Goal: Transaction & Acquisition: Purchase product/service

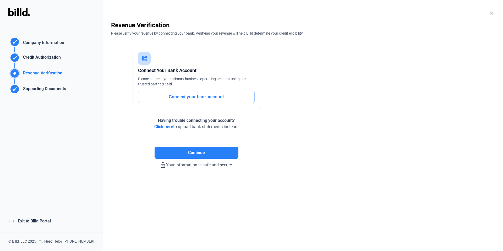
click at [33, 221] on div "logout Exit to Billd Portal" at bounding box center [51, 221] width 103 height 23
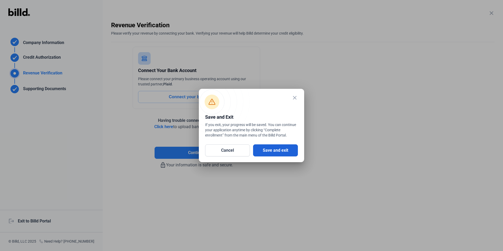
click at [284, 150] on button "Save and exit" at bounding box center [275, 150] width 45 height 12
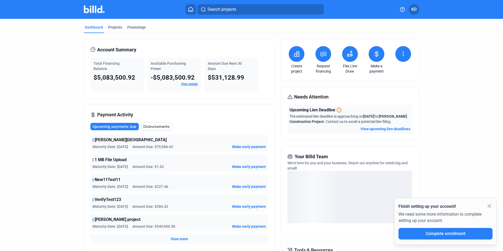
click at [321, 52] on icon at bounding box center [323, 54] width 7 height 6
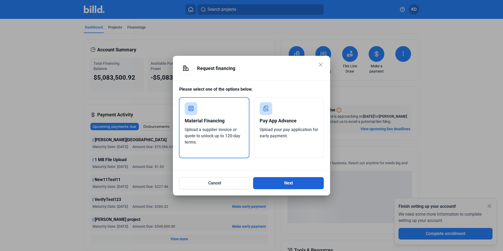
click at [302, 183] on button "Next" at bounding box center [288, 183] width 71 height 12
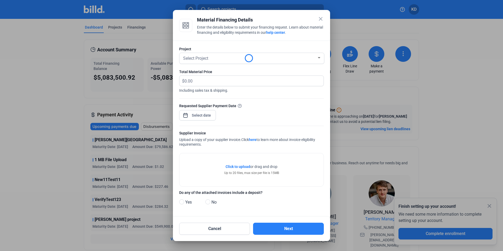
click at [323, 19] on mat-icon "close" at bounding box center [321, 19] width 6 height 6
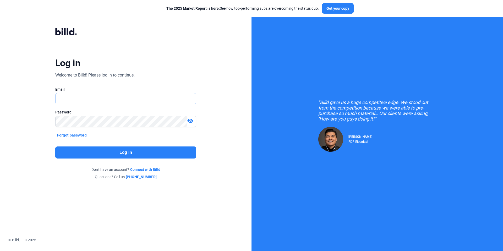
type input "[EMAIL_ADDRESS][DOMAIN_NAME]"
click at [145, 154] on button "Log in" at bounding box center [125, 152] width 141 height 12
type input "[EMAIL_ADDRESS][DOMAIN_NAME]"
click at [163, 152] on button "Log in" at bounding box center [125, 152] width 141 height 12
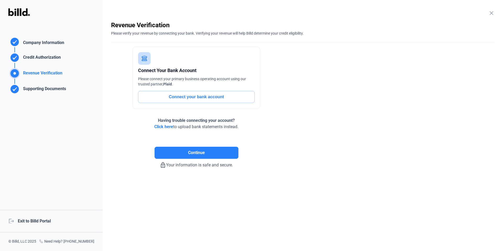
click at [47, 224] on div "logout Exit to Billd Portal" at bounding box center [51, 221] width 103 height 23
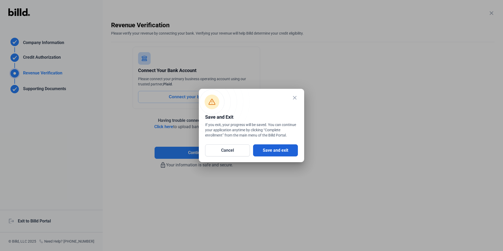
click at [283, 152] on button "Save and exit" at bounding box center [275, 150] width 45 height 12
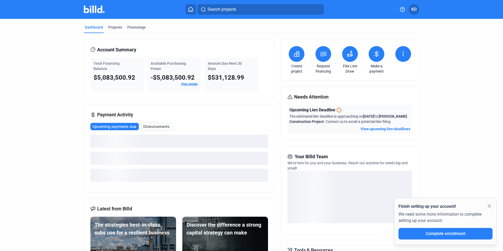
click at [324, 55] on icon at bounding box center [323, 54] width 7 height 6
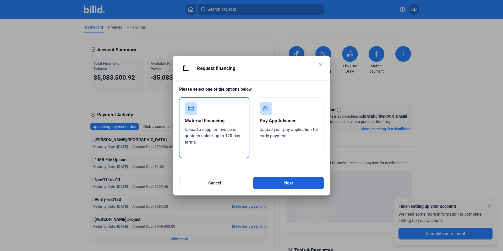
click at [302, 181] on button "Next" at bounding box center [288, 183] width 71 height 12
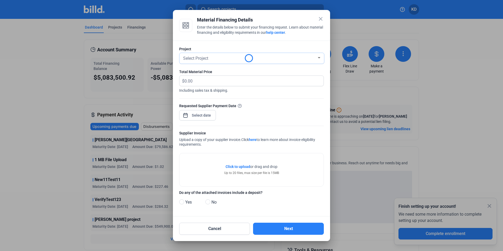
click at [251, 57] on div "Select Project" at bounding box center [249, 57] width 135 height 7
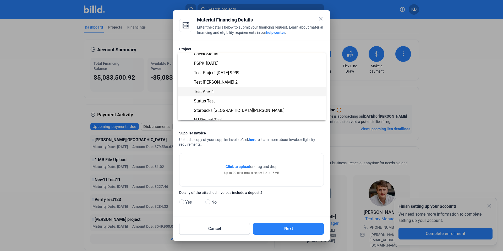
scroll to position [32, 0]
click at [234, 114] on span "Starbucks [GEOGRAPHIC_DATA][PERSON_NAME]" at bounding box center [251, 110] width 139 height 9
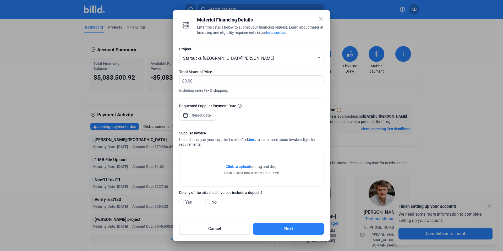
click at [203, 75] on div "Total Material Price $ Including sales tax & shipping." at bounding box center [251, 83] width 145 height 29
click at [203, 79] on input "text" at bounding box center [253, 81] width 139 height 10
type input "1,000,000"
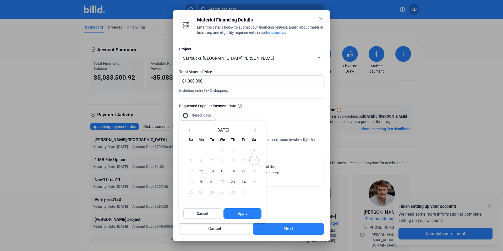
click at [201, 113] on div "close Material Financing Details Enter the details below to submit your financi…" at bounding box center [251, 125] width 503 height 251
click at [202, 170] on span "13" at bounding box center [201, 170] width 9 height 9
click at [246, 215] on span "Apply" at bounding box center [242, 213] width 9 height 5
type input "Oct 13, 2025"
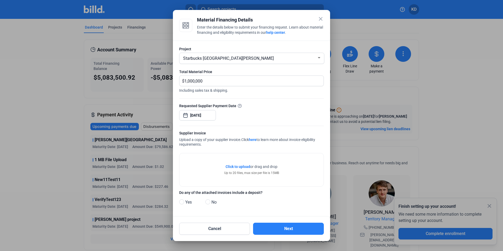
click at [242, 166] on span "Click to upload" at bounding box center [238, 167] width 25 height 4
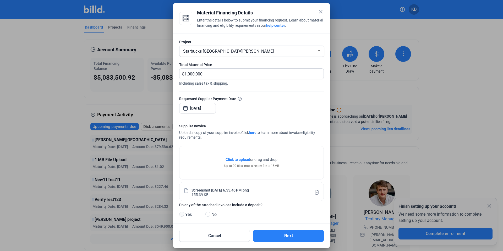
click at [182, 216] on span at bounding box center [181, 214] width 5 height 5
click at [182, 216] on input "Yes" at bounding box center [181, 215] width 4 height 4
radio input "true"
click at [280, 236] on button "Next" at bounding box center [288, 236] width 71 height 12
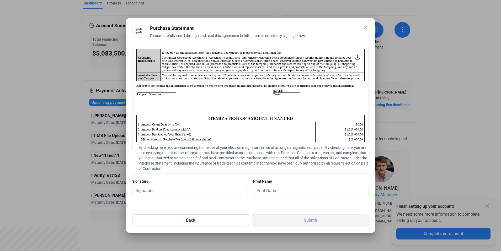
scroll to position [0, 0]
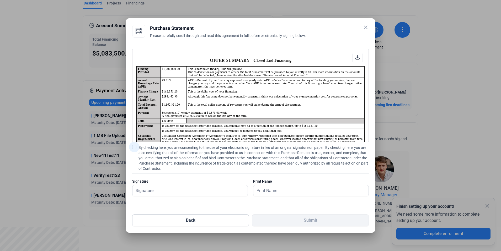
click at [134, 148] on span at bounding box center [134, 147] width 4 height 4
click at [0, 0] on input "By checking here, you are consenting to the use of your electronic signature in…" at bounding box center [0, 0] width 0 height 0
click at [163, 190] on input "text" at bounding box center [186, 190] width 109 height 11
type input "kat test"
click at [283, 189] on input "text" at bounding box center [307, 190] width 109 height 11
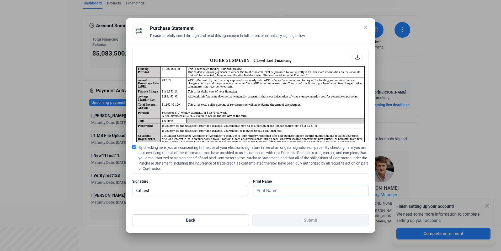
type input "kat test"
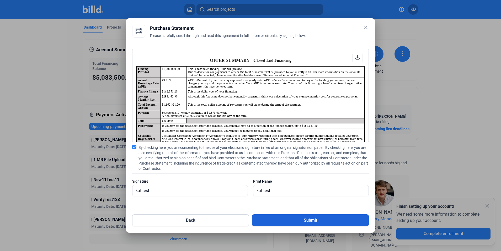
click at [305, 222] on button "Submit" at bounding box center [310, 220] width 117 height 12
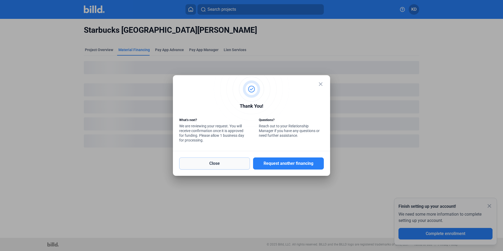
click at [232, 162] on button "Close" at bounding box center [214, 164] width 71 height 12
